Goal: Transaction & Acquisition: Obtain resource

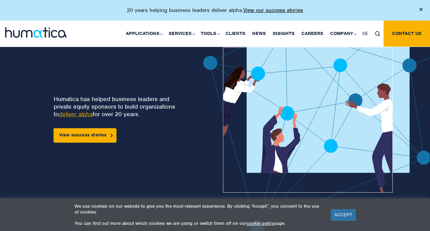
scroll to position [23, 0]
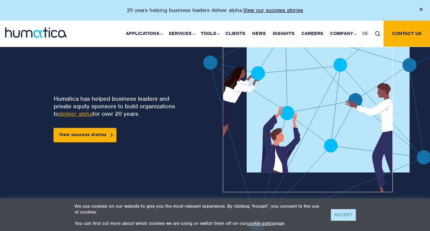
click at [340, 215] on link "ACCEPT" at bounding box center [343, 214] width 25 height 11
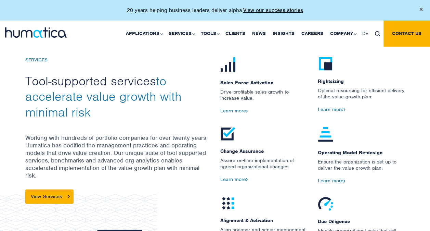
scroll to position [696, 0]
click at [314, 30] on link "Careers" at bounding box center [312, 34] width 29 height 26
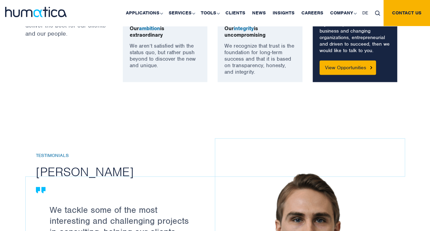
scroll to position [632, 0]
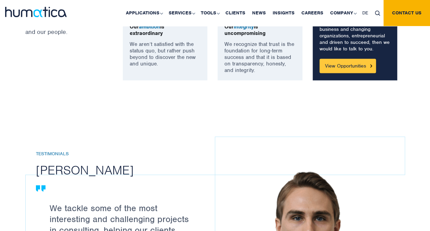
click at [345, 69] on link "View Opportunities" at bounding box center [348, 66] width 56 height 14
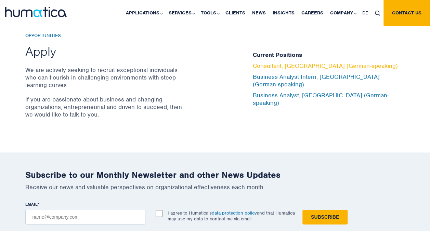
click at [268, 67] on link "Consultant, [GEOGRAPHIC_DATA] (German-speaking)" at bounding box center [325, 66] width 145 height 8
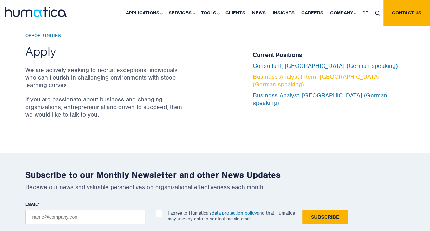
click at [308, 79] on link "Business Analyst Intern, [GEOGRAPHIC_DATA] (German-speaking)" at bounding box center [316, 80] width 127 height 15
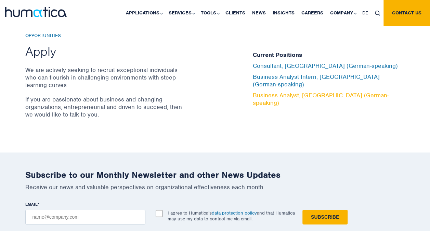
click at [281, 91] on link "Business Analyst, [GEOGRAPHIC_DATA] (German-speaking)" at bounding box center [321, 98] width 136 height 15
click at [276, 91] on link "Business Analyst, Munich (German-speaking)" at bounding box center [321, 98] width 136 height 15
